Goal: Navigation & Orientation: Find specific page/section

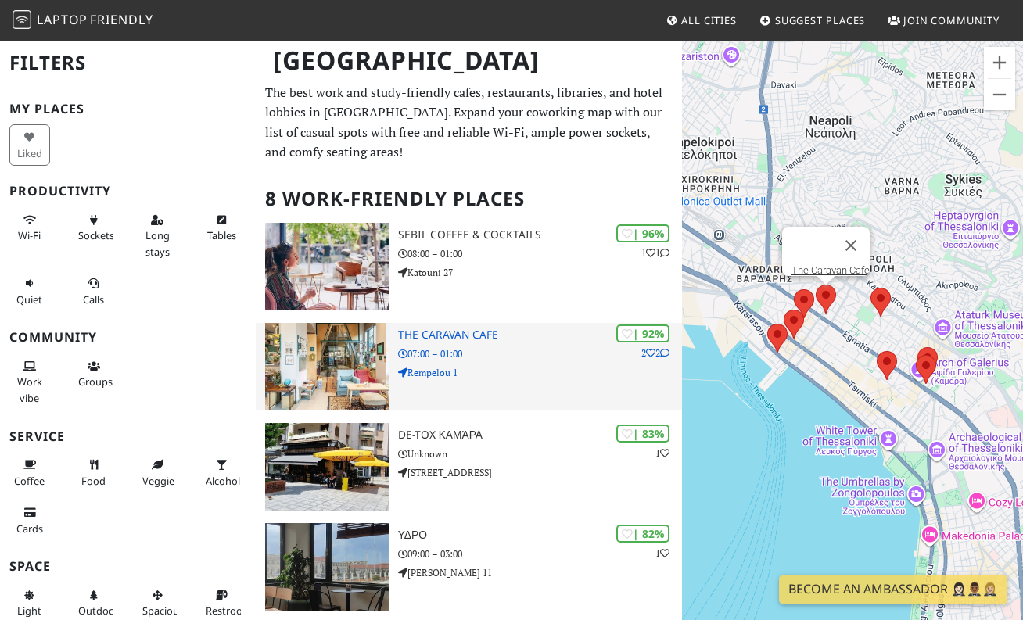
click at [348, 344] on img at bounding box center [327, 367] width 124 height 88
